Goal: Task Accomplishment & Management: Manage account settings

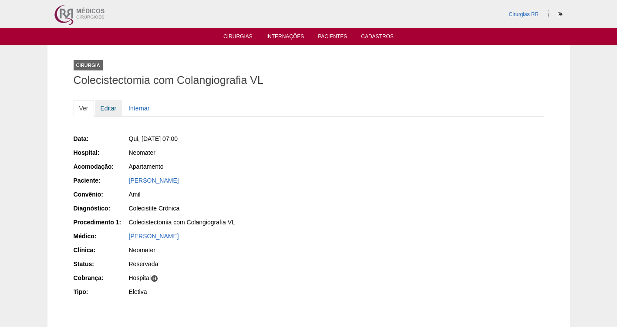
click at [110, 109] on link "Editar" at bounding box center [108, 108] width 27 height 17
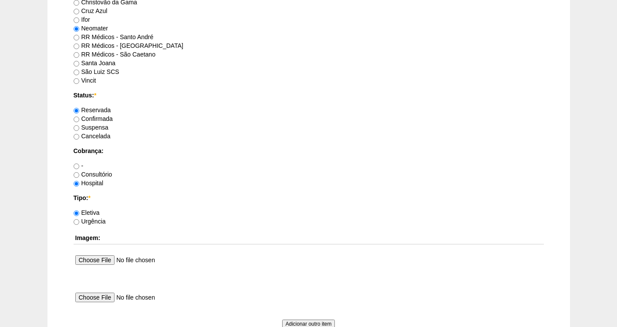
scroll to position [635, 0]
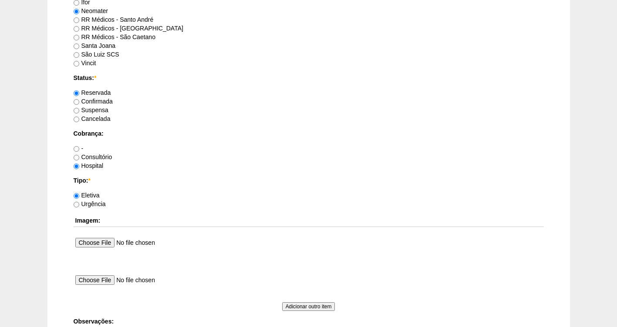
click at [107, 104] on label "Confirmada" at bounding box center [93, 101] width 39 height 7
click at [79, 104] on input "Confirmada" at bounding box center [77, 102] width 6 height 6
radio input "true"
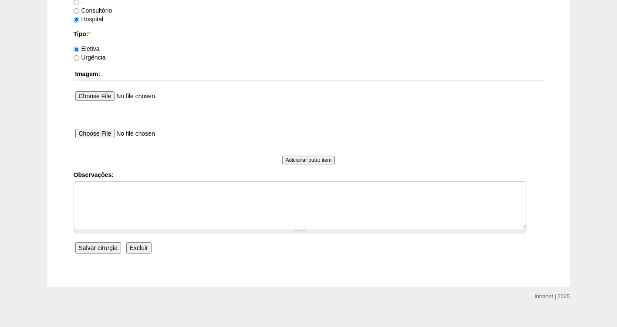
scroll to position [794, 0]
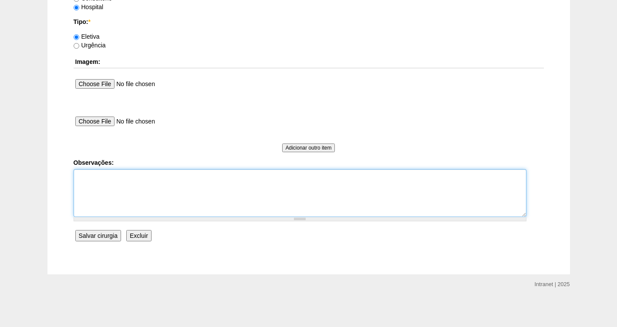
click at [114, 178] on textarea "Observações:" at bounding box center [300, 193] width 453 height 48
type textarea "f"
type textarea "FATURADA HOSPITAL"
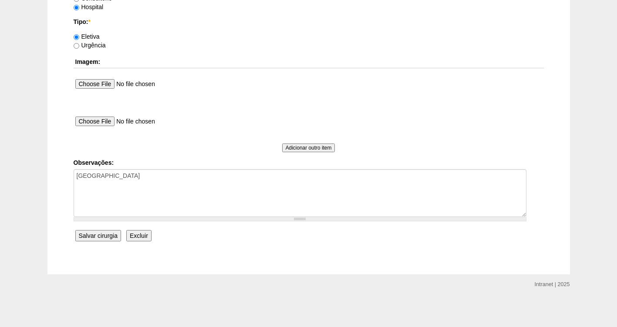
click at [97, 235] on input "Salvar cirurgia" at bounding box center [98, 235] width 46 height 11
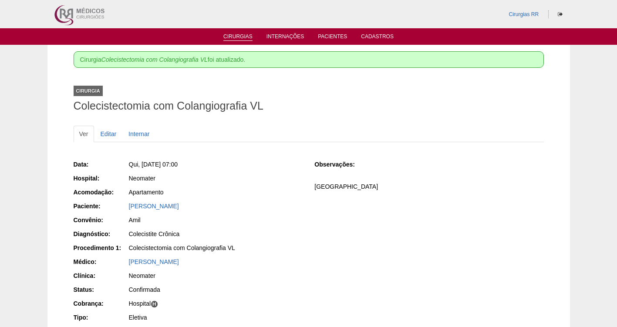
click at [236, 37] on link "Cirurgias" at bounding box center [237, 37] width 29 height 7
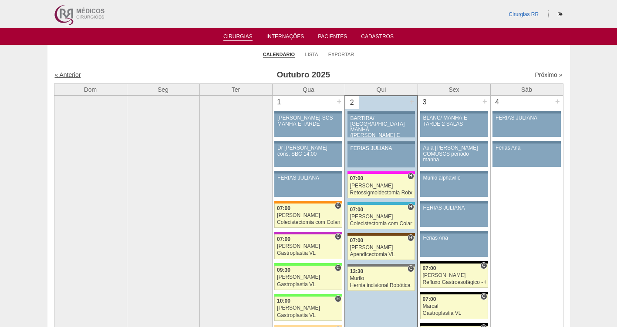
click at [77, 74] on link "« Anterior" at bounding box center [68, 74] width 26 height 7
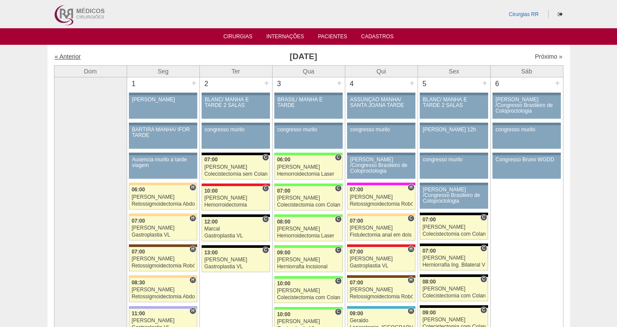
click at [65, 60] on link "« Anterior" at bounding box center [68, 56] width 26 height 7
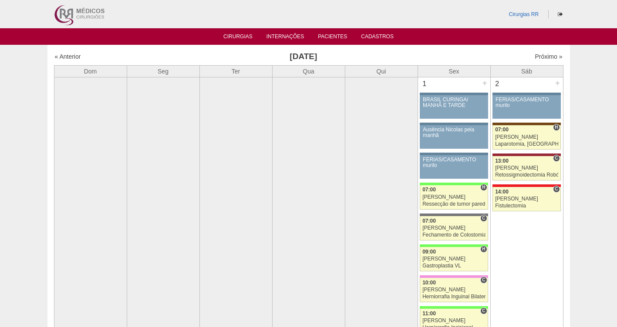
click at [66, 60] on link "« Anterior" at bounding box center [68, 56] width 26 height 7
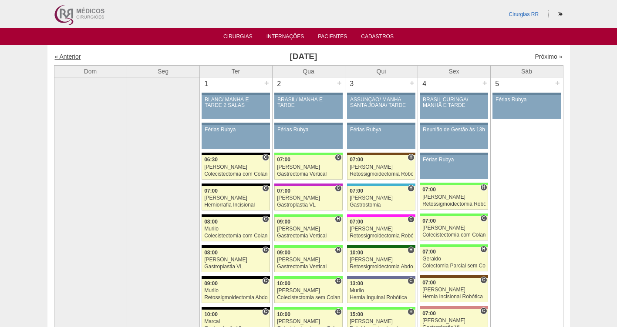
click at [73, 56] on link "« Anterior" at bounding box center [68, 56] width 26 height 7
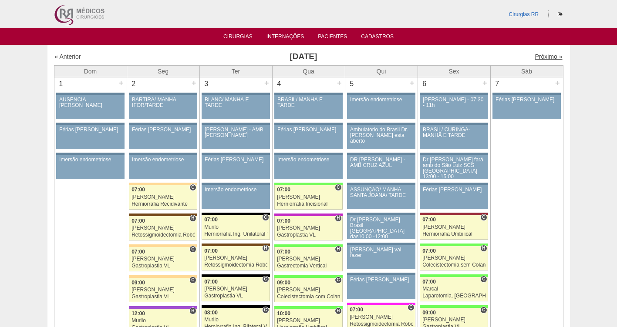
click at [544, 56] on link "Próximo »" at bounding box center [547, 56] width 27 height 7
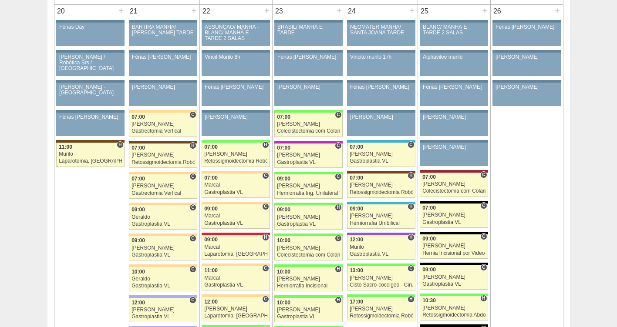
scroll to position [1757, 0]
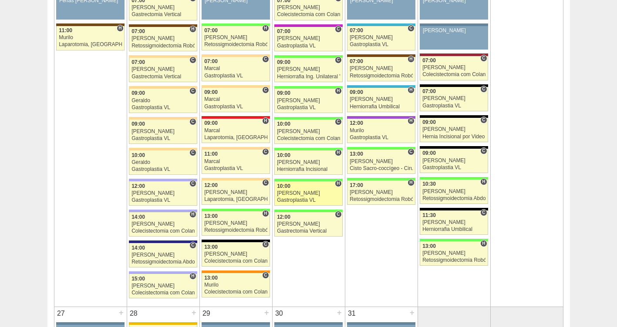
click at [279, 191] on div "[PERSON_NAME]" at bounding box center [308, 194] width 63 height 6
